Goal: Task Accomplishment & Management: Manage account settings

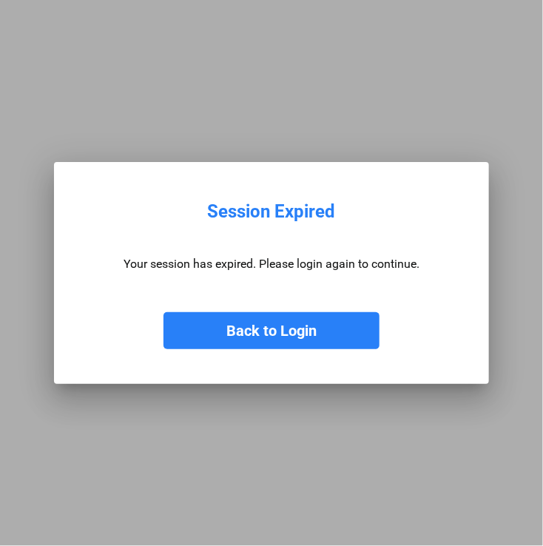
click at [310, 343] on button "Back to Login" at bounding box center [272, 330] width 216 height 37
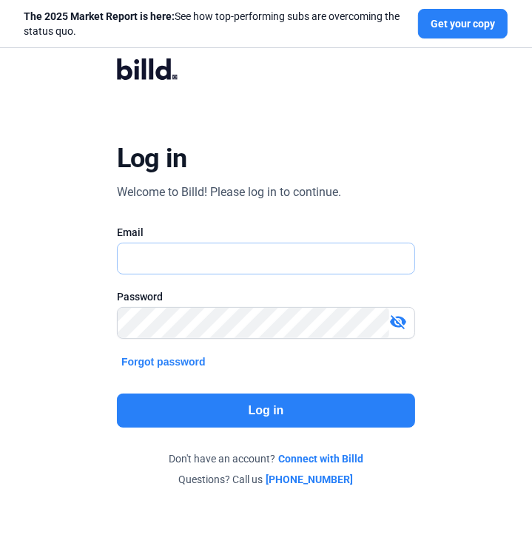
type input "carla.paez@aamg.us"
click at [264, 399] on button "Log in" at bounding box center [266, 411] width 298 height 34
